Goal: Task Accomplishment & Management: Complete application form

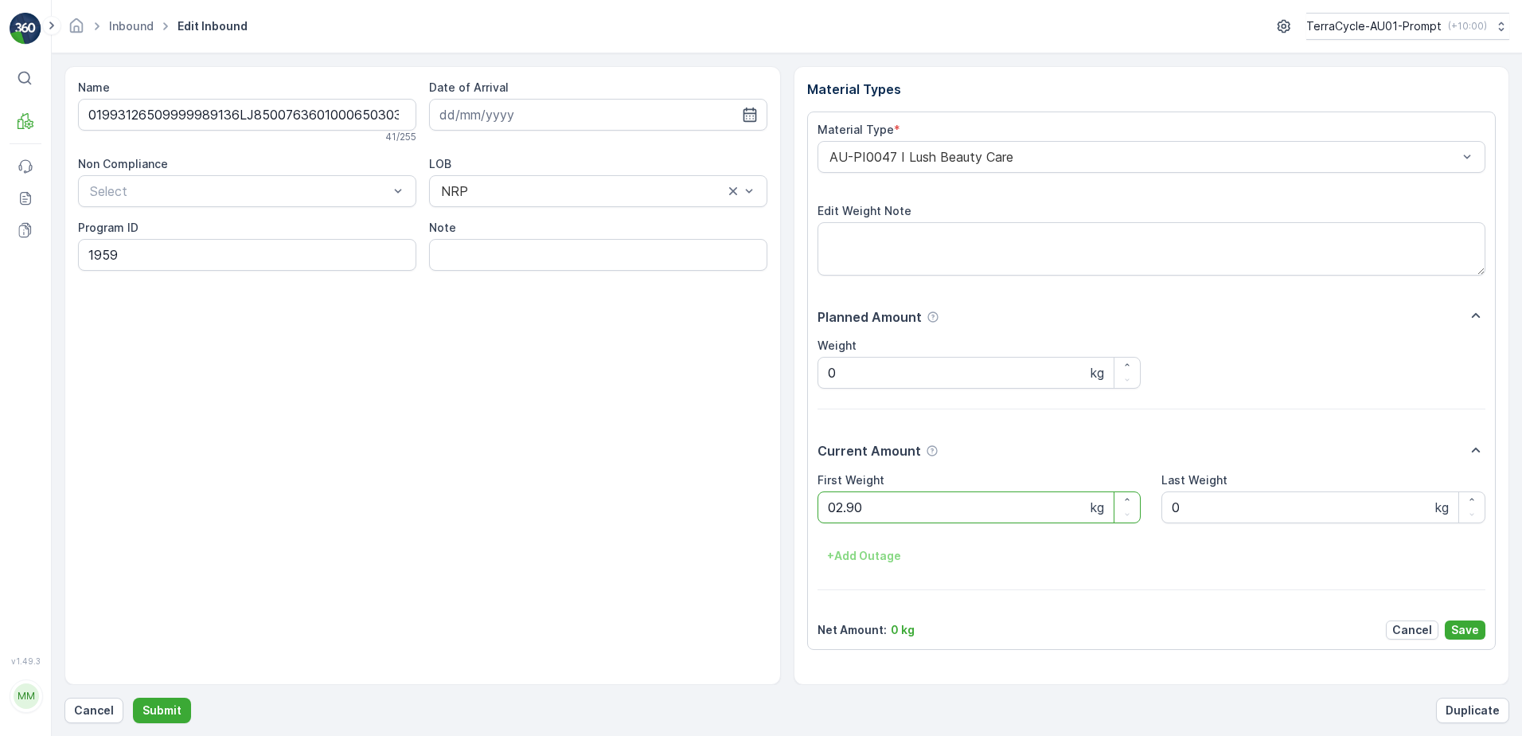
click at [133, 697] on button "Submit" at bounding box center [162, 709] width 58 height 25
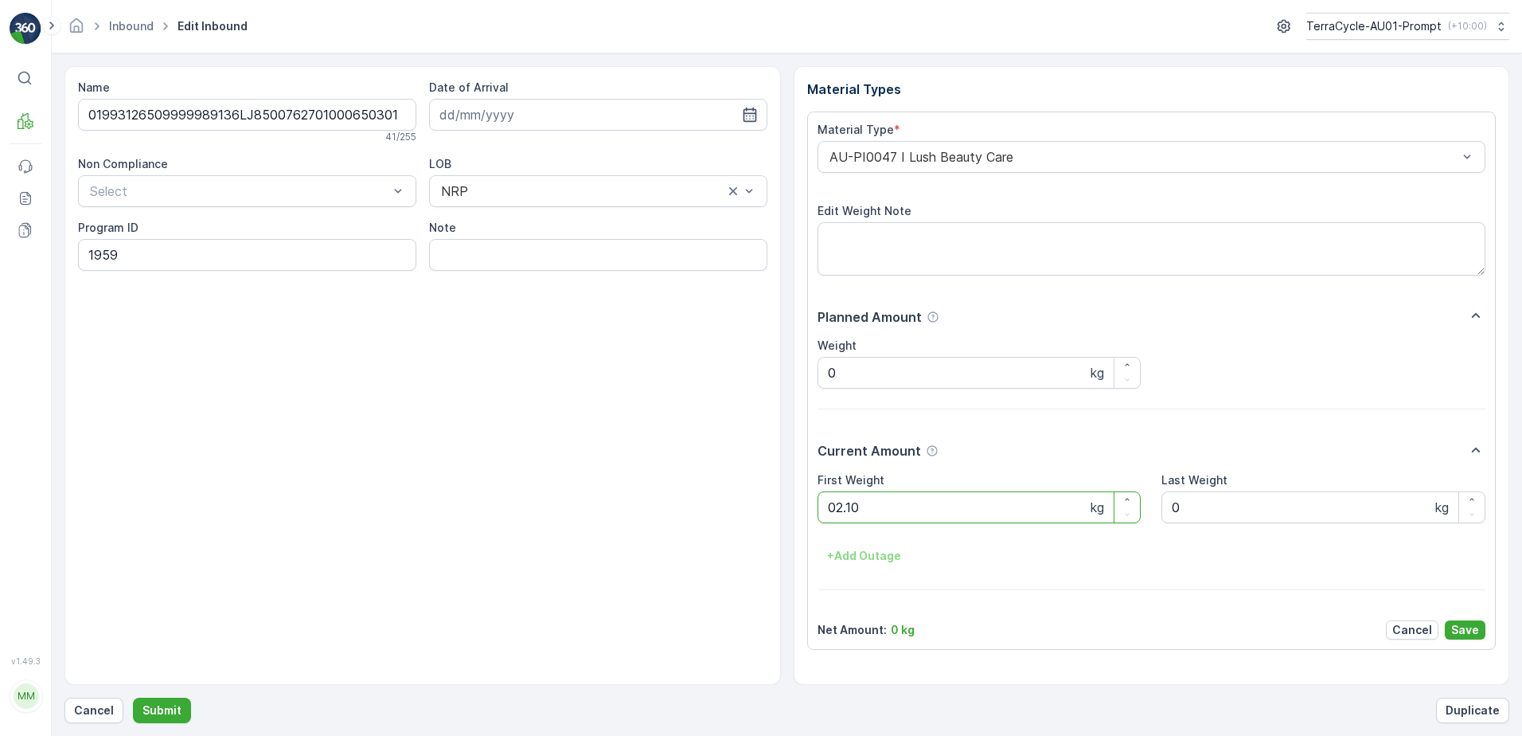
click at [133, 697] on button "Submit" at bounding box center [162, 709] width 58 height 25
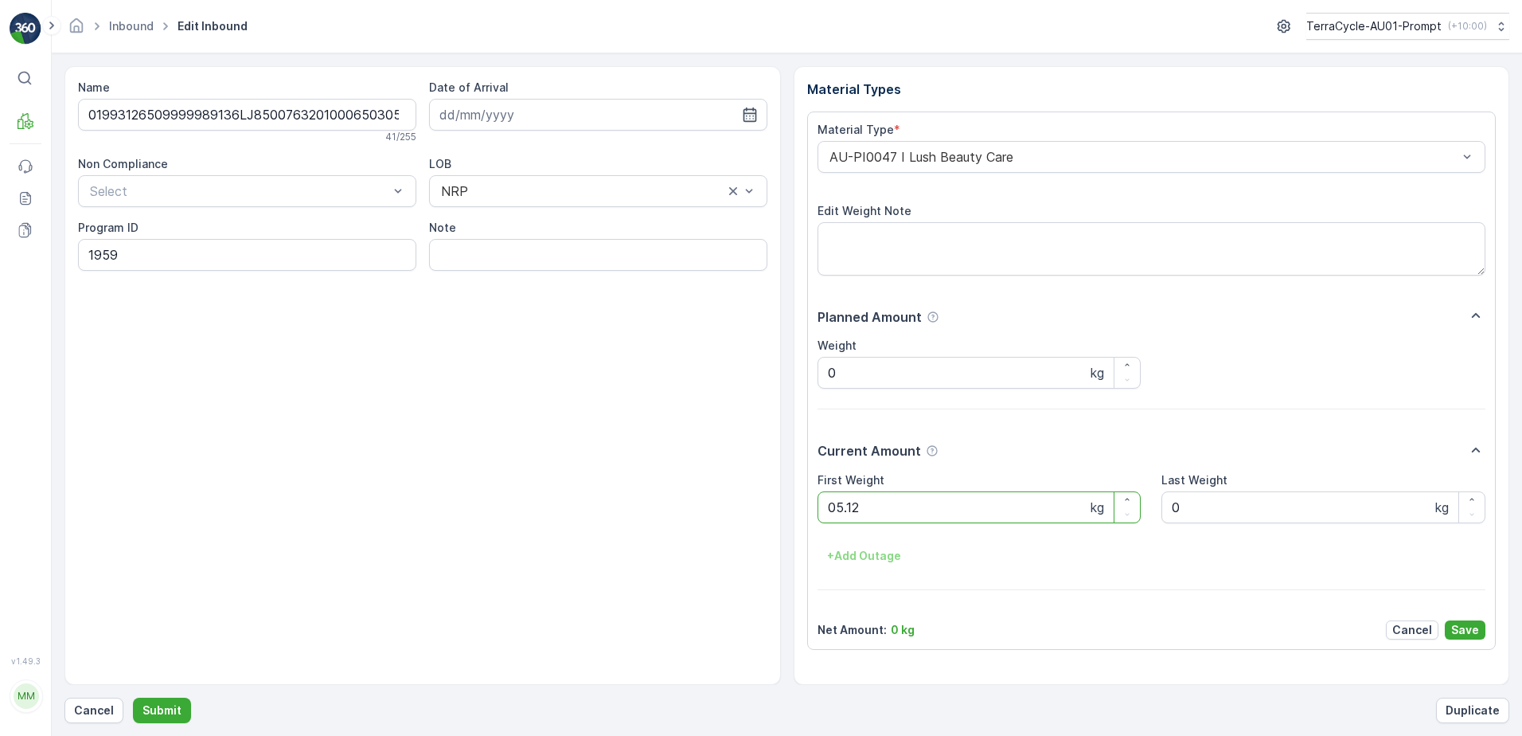
click at [133, 697] on button "Submit" at bounding box center [162, 709] width 58 height 25
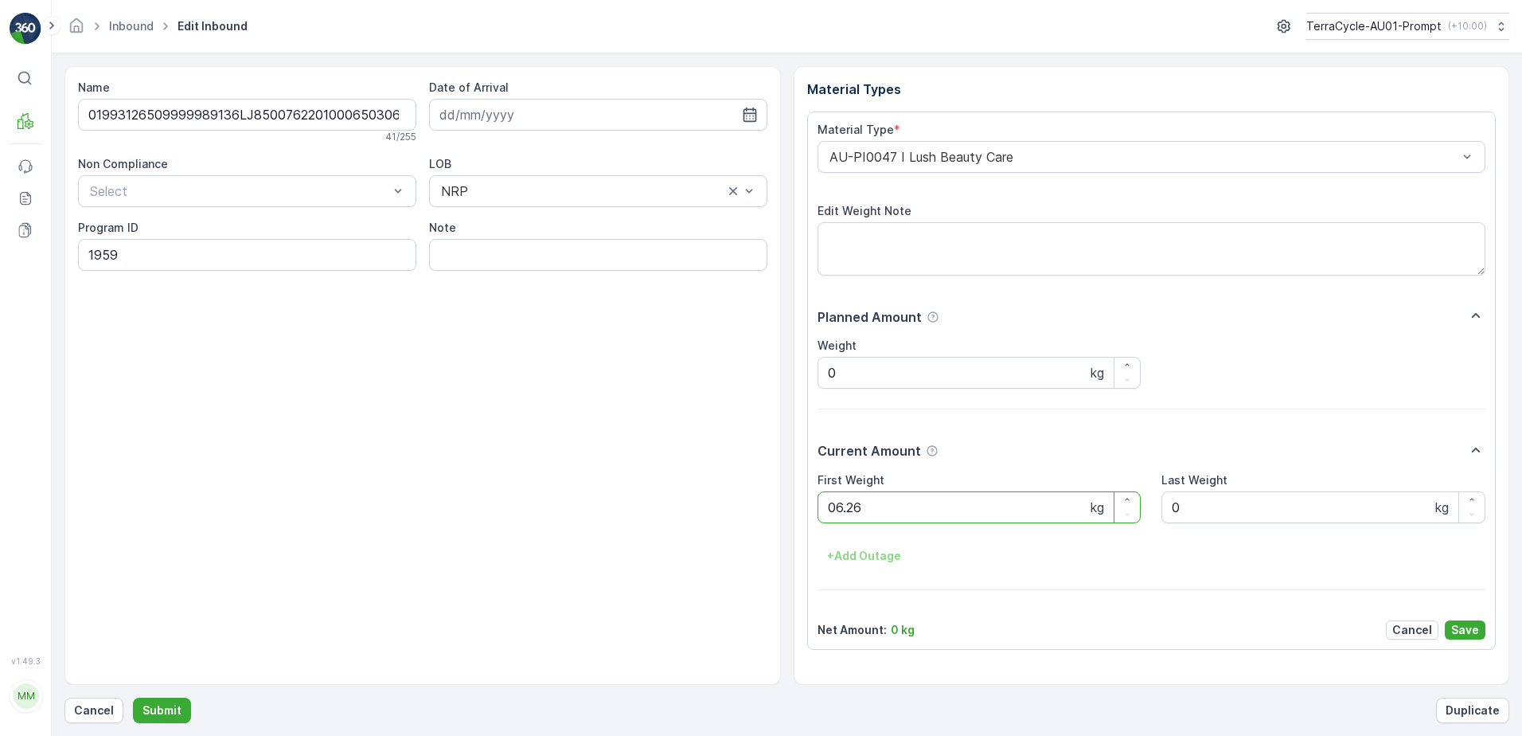
click at [133, 697] on button "Submit" at bounding box center [162, 709] width 58 height 25
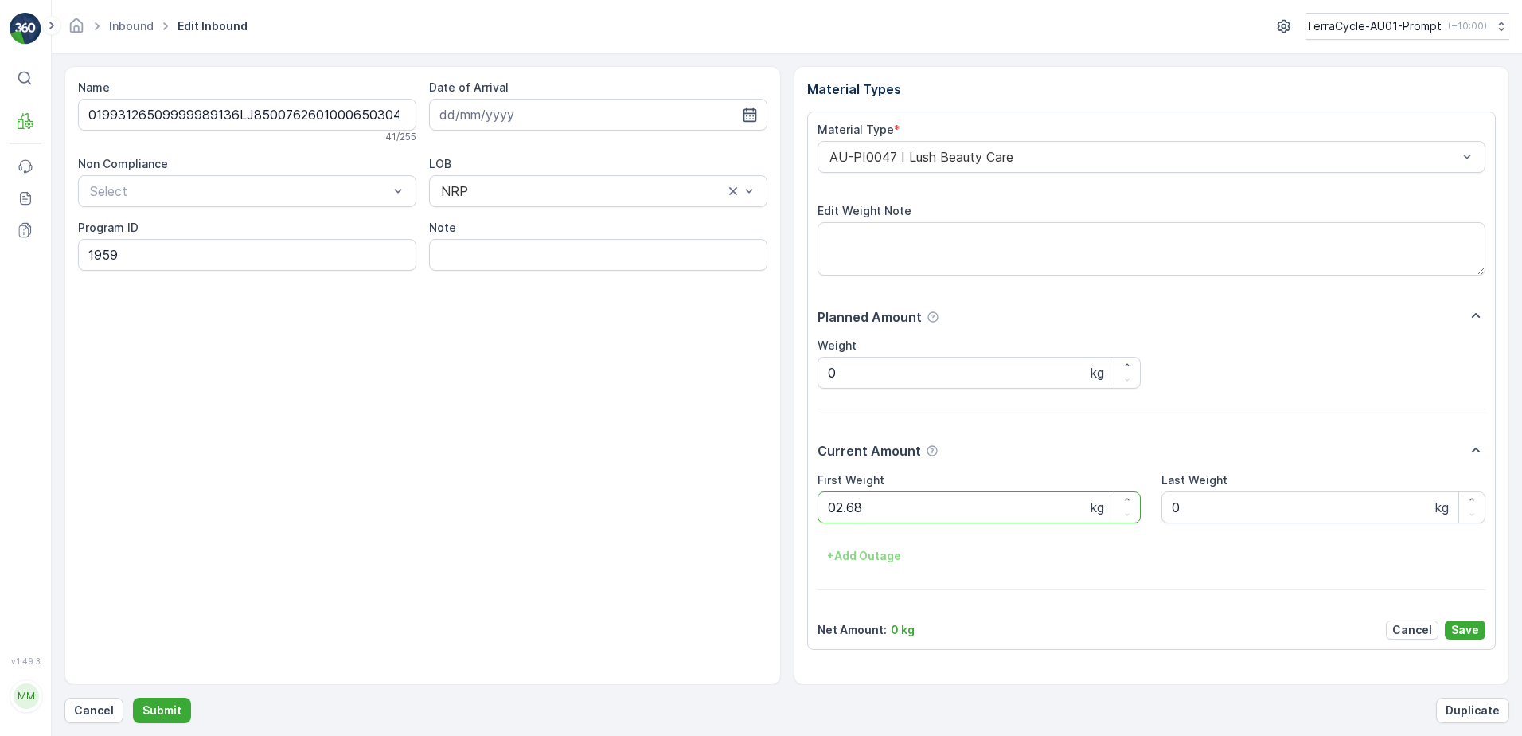
click at [133, 697] on button "Submit" at bounding box center [162, 709] width 58 height 25
